Goal: Entertainment & Leisure: Consume media (video, audio)

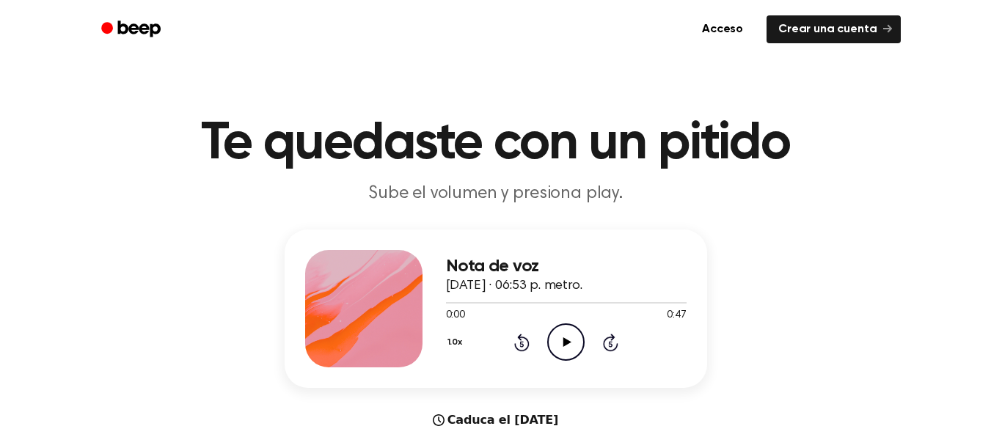
click at [566, 343] on icon "Play Audio" at bounding box center [565, 342] width 37 height 37
click at [625, 44] on ul "Acceso Crear una cuenta" at bounding box center [543, 29] width 715 height 34
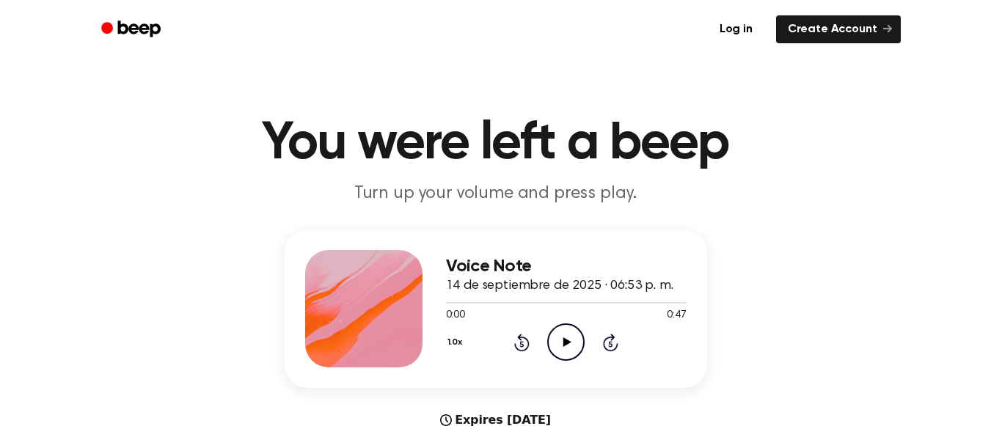
click at [556, 340] on icon "Play Audio" at bounding box center [565, 342] width 37 height 37
